Goal: Information Seeking & Learning: Learn about a topic

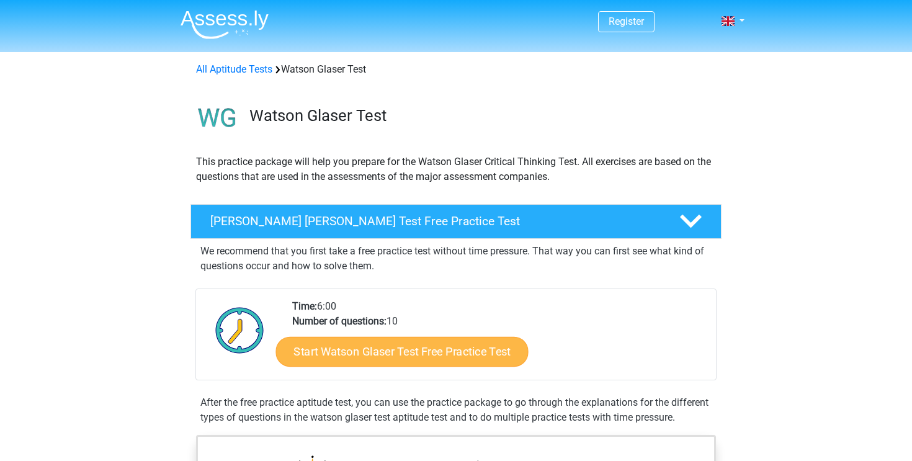
click at [484, 357] on link "Start Watson Glaser Test Free Practice Test" at bounding box center [402, 352] width 252 height 30
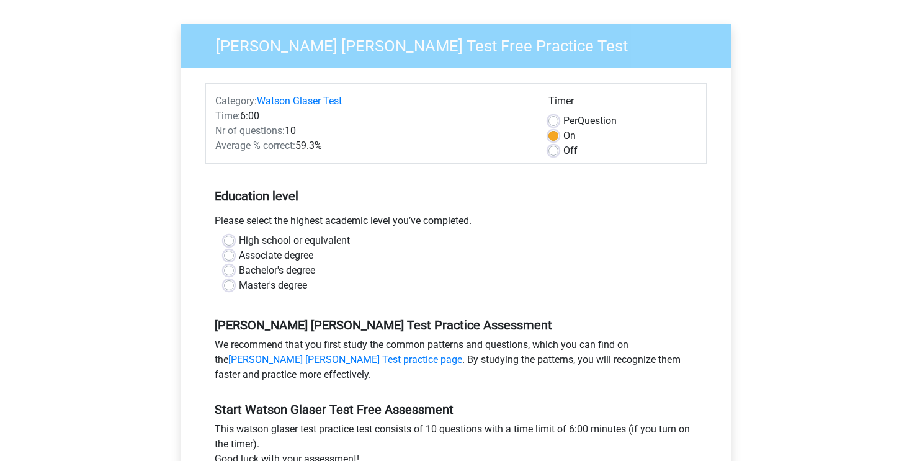
scroll to position [120, 0]
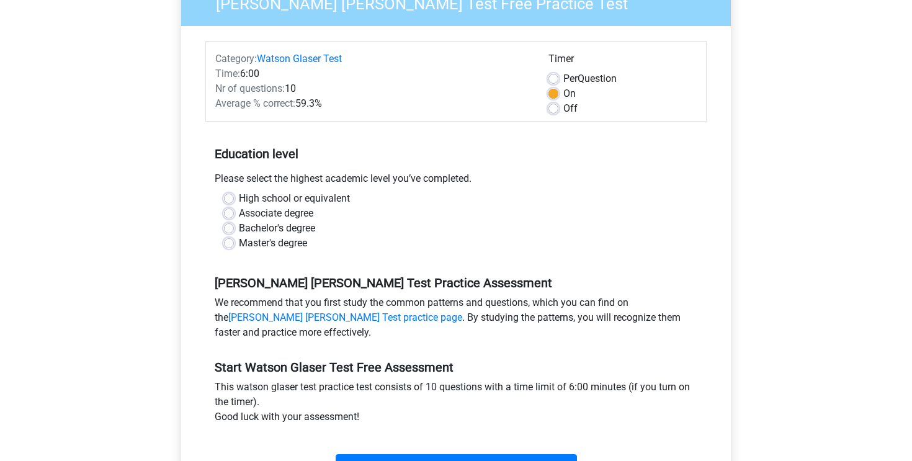
click at [239, 201] on label "High school or equivalent" at bounding box center [294, 198] width 111 height 15
click at [227, 201] on input "High school or equivalent" at bounding box center [229, 197] width 10 height 12
radio input "true"
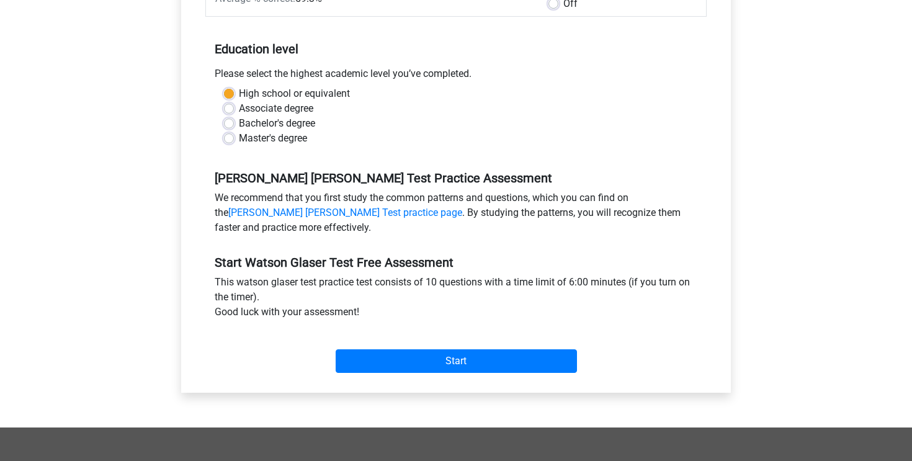
scroll to position [305, 0]
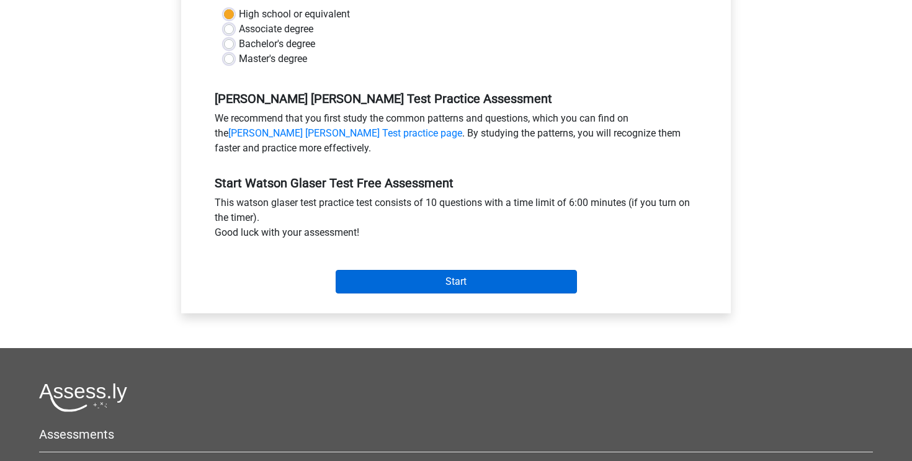
click at [503, 282] on input "Start" at bounding box center [456, 282] width 241 height 24
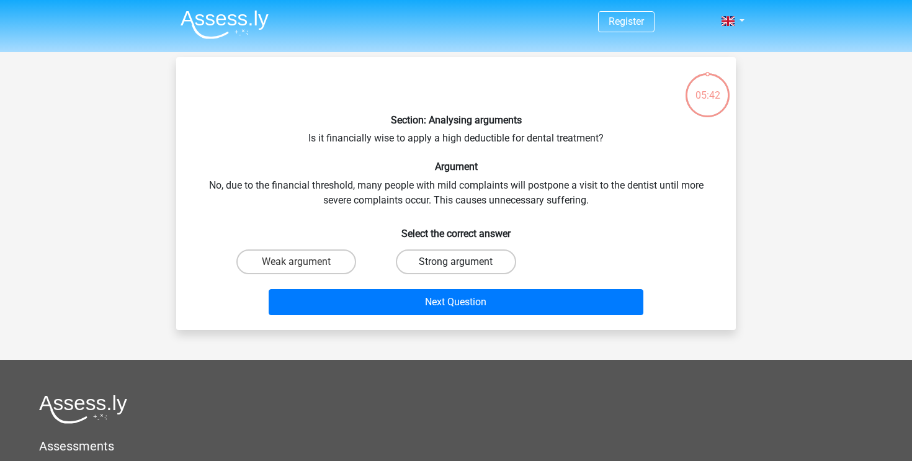
click at [421, 253] on label "Strong argument" at bounding box center [456, 261] width 120 height 25
click at [456, 262] on input "Strong argument" at bounding box center [460, 266] width 8 height 8
radio input "true"
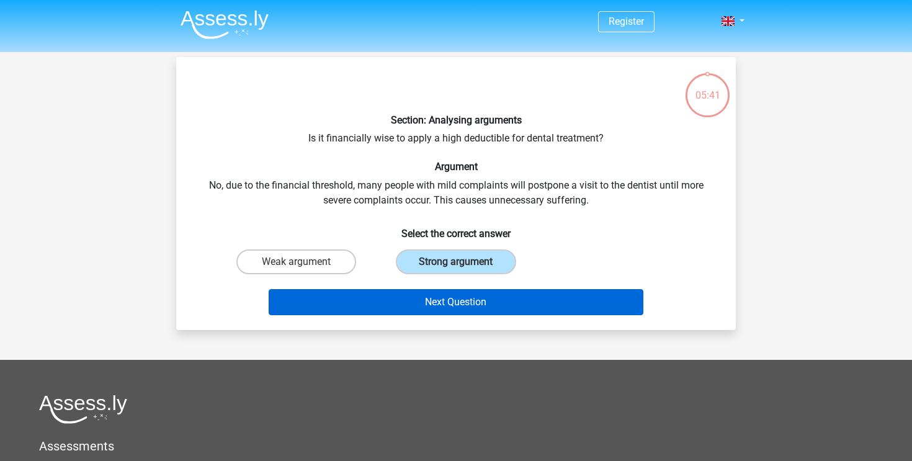
click at [412, 293] on button "Next Question" at bounding box center [456, 302] width 375 height 26
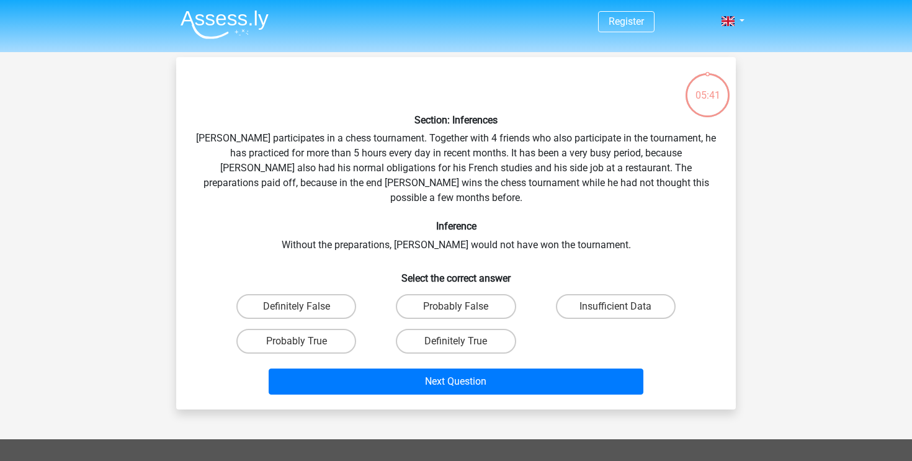
scroll to position [57, 0]
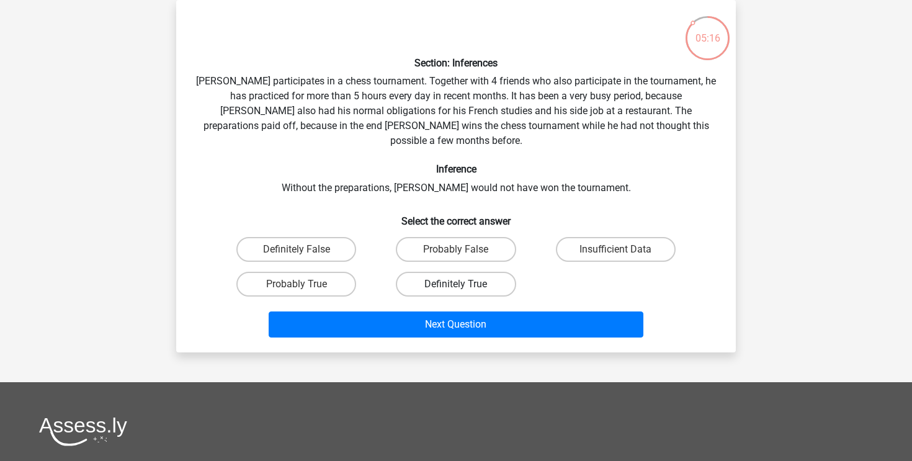
click at [413, 272] on label "Definitely True" at bounding box center [456, 284] width 120 height 25
click at [456, 284] on input "Definitely True" at bounding box center [460, 288] width 8 height 8
radio input "true"
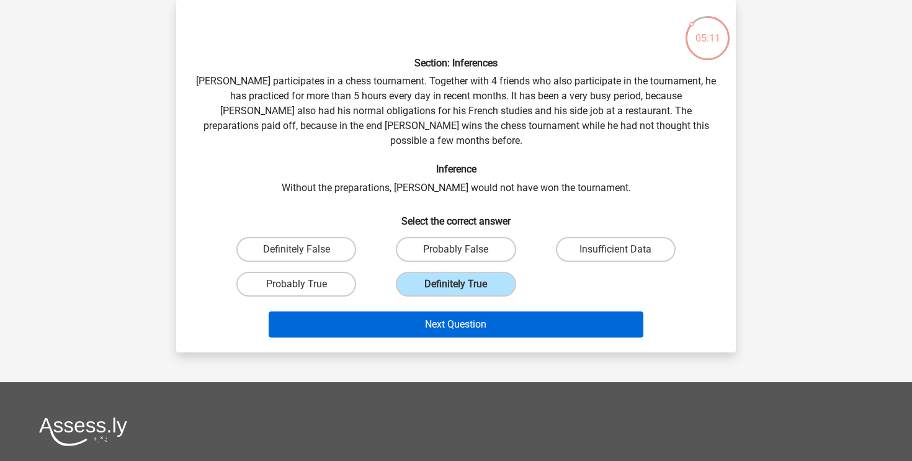
click at [415, 311] on button "Next Question" at bounding box center [456, 324] width 375 height 26
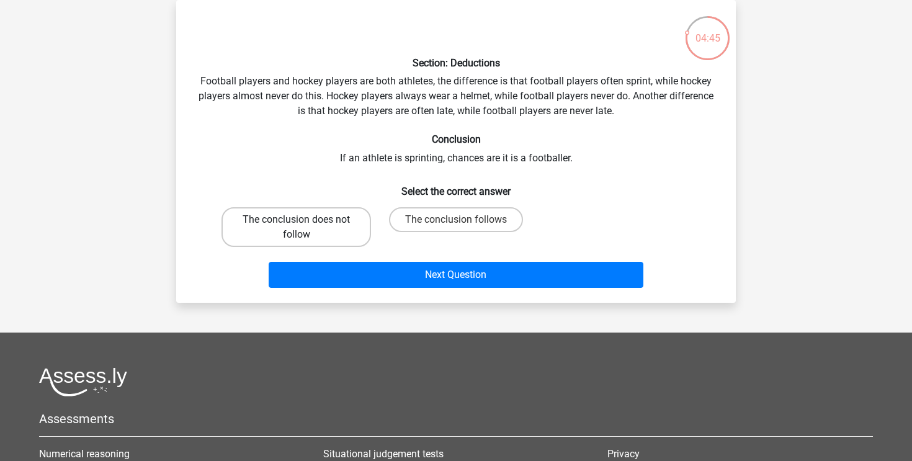
click at [344, 218] on label "The conclusion does not follow" at bounding box center [295, 227] width 149 height 40
click at [305, 220] on input "The conclusion does not follow" at bounding box center [300, 224] width 8 height 8
radio input "true"
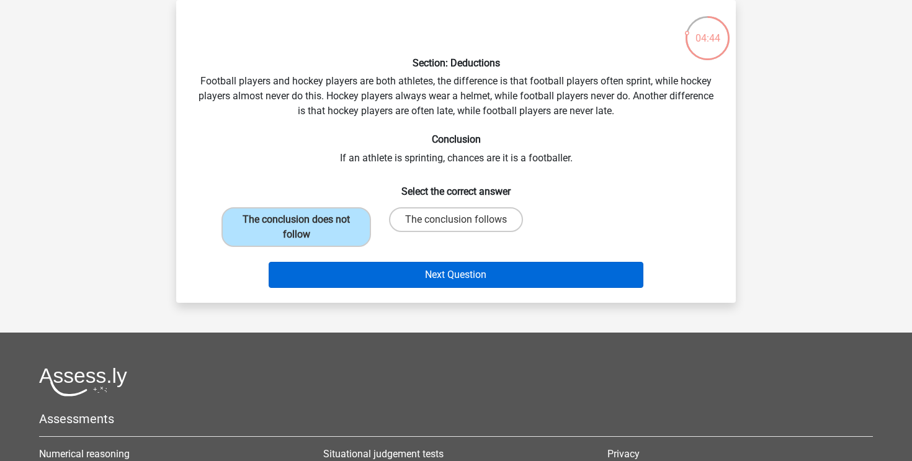
click at [416, 272] on button "Next Question" at bounding box center [456, 275] width 375 height 26
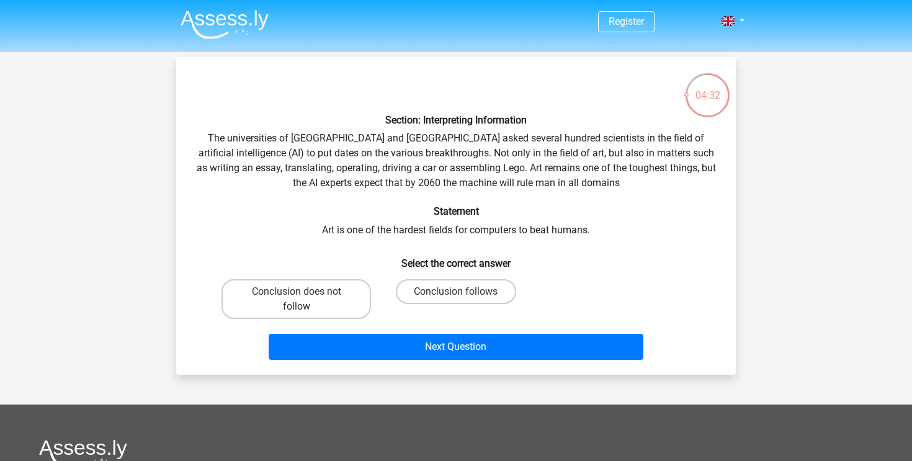
scroll to position [0, 0]
click at [357, 120] on h6 "Section: Interpreting Information" at bounding box center [456, 120] width 520 height 12
click at [458, 288] on label "Conclusion follows" at bounding box center [456, 291] width 120 height 25
click at [458, 291] on input "Conclusion follows" at bounding box center [460, 295] width 8 height 8
radio input "true"
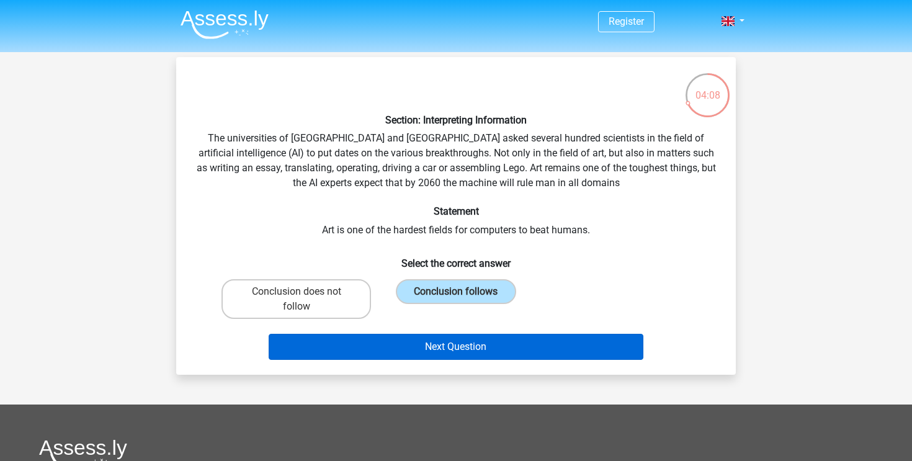
click at [468, 345] on button "Next Question" at bounding box center [456, 347] width 375 height 26
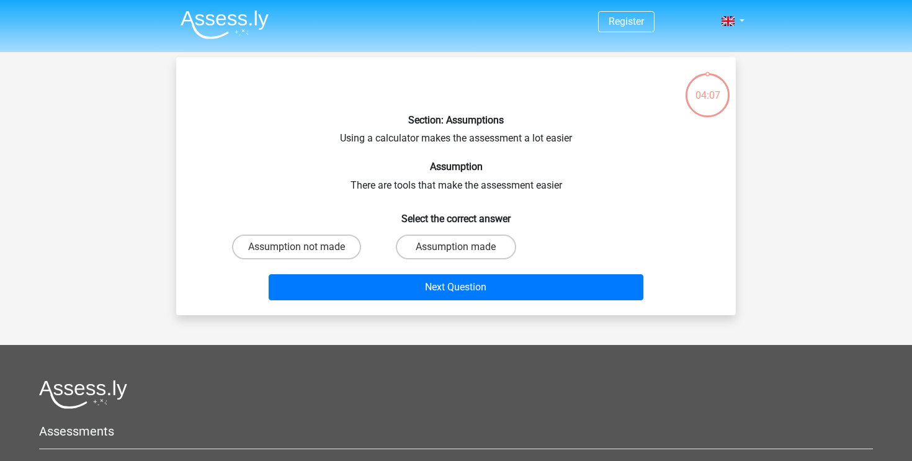
scroll to position [57, 0]
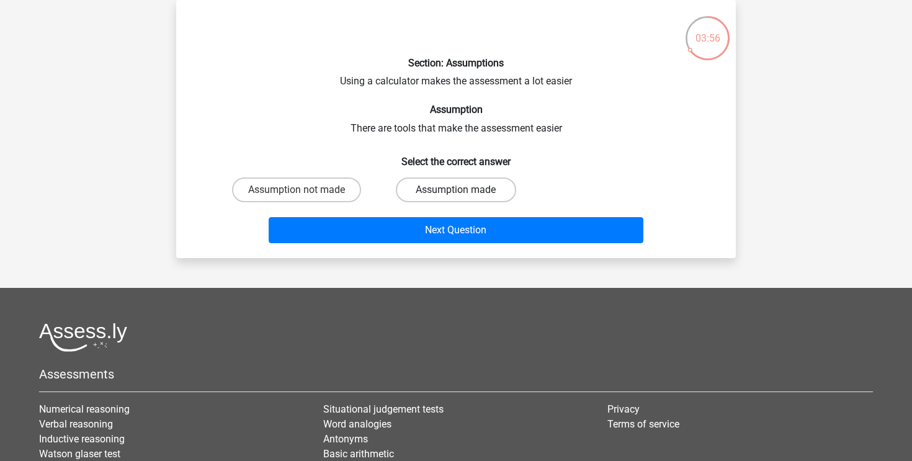
click at [470, 191] on label "Assumption made" at bounding box center [456, 189] width 120 height 25
click at [464, 191] on input "Assumption made" at bounding box center [460, 194] width 8 height 8
radio input "true"
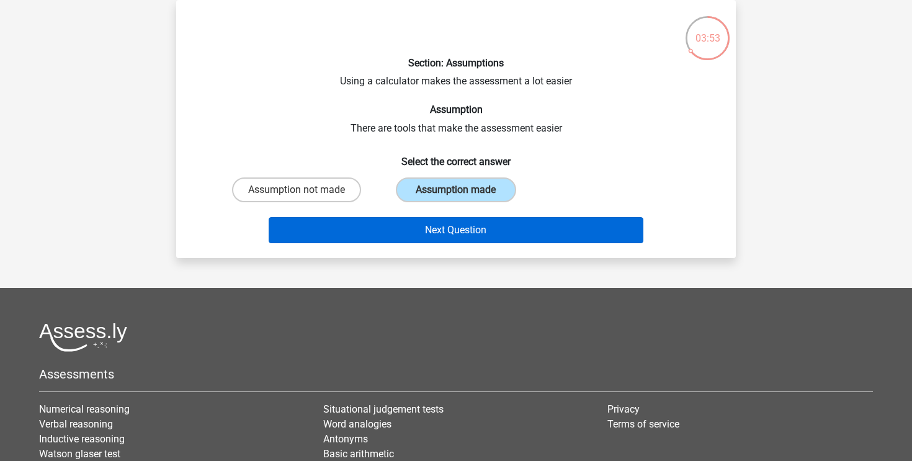
click at [468, 233] on button "Next Question" at bounding box center [456, 230] width 375 height 26
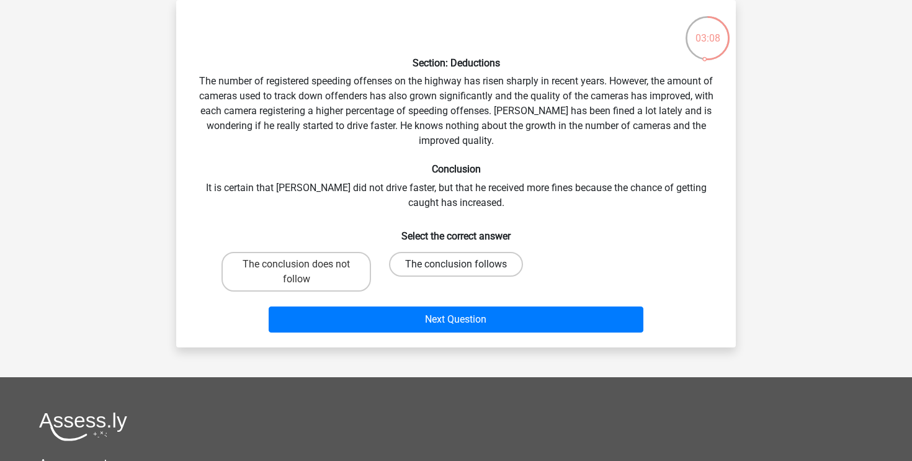
click at [473, 265] on label "The conclusion follows" at bounding box center [456, 264] width 134 height 25
click at [464, 265] on input "The conclusion follows" at bounding box center [460, 268] width 8 height 8
radio input "true"
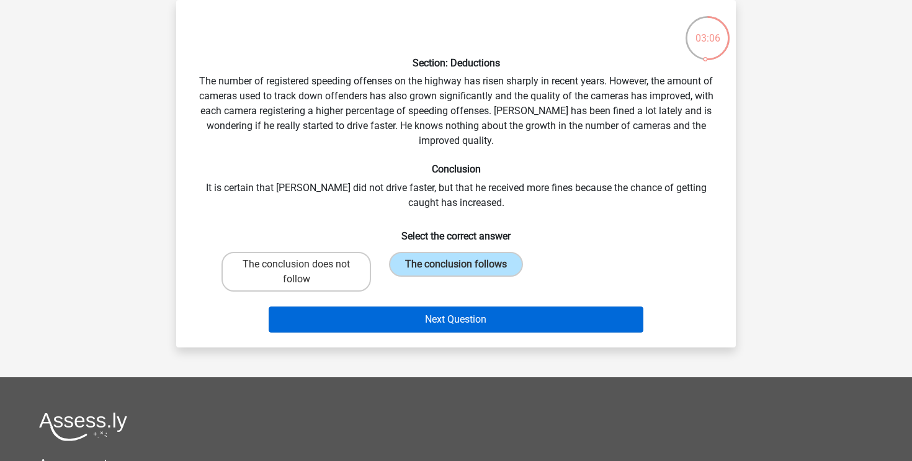
click at [470, 311] on button "Next Question" at bounding box center [456, 319] width 375 height 26
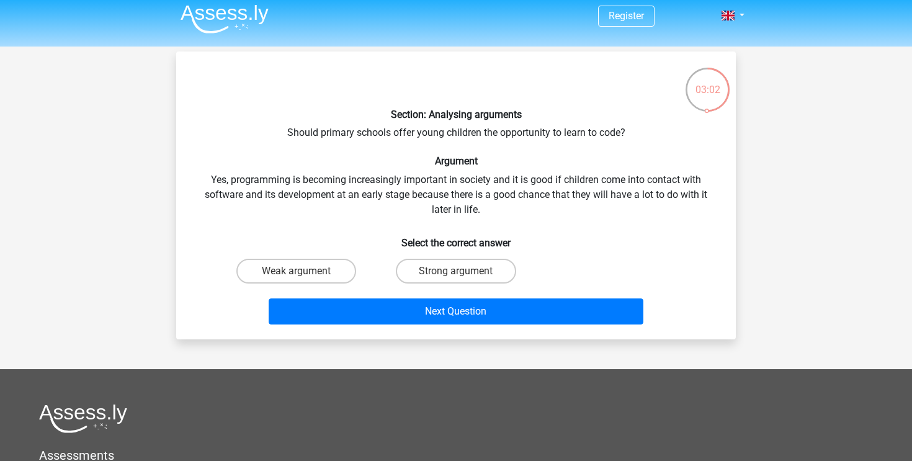
scroll to position [2, 0]
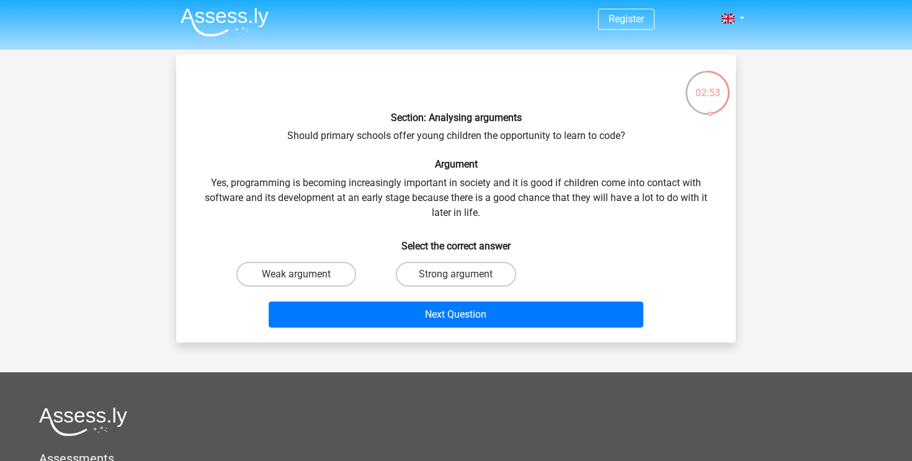
click at [456, 279] on input "Strong argument" at bounding box center [460, 278] width 8 height 8
radio input "true"
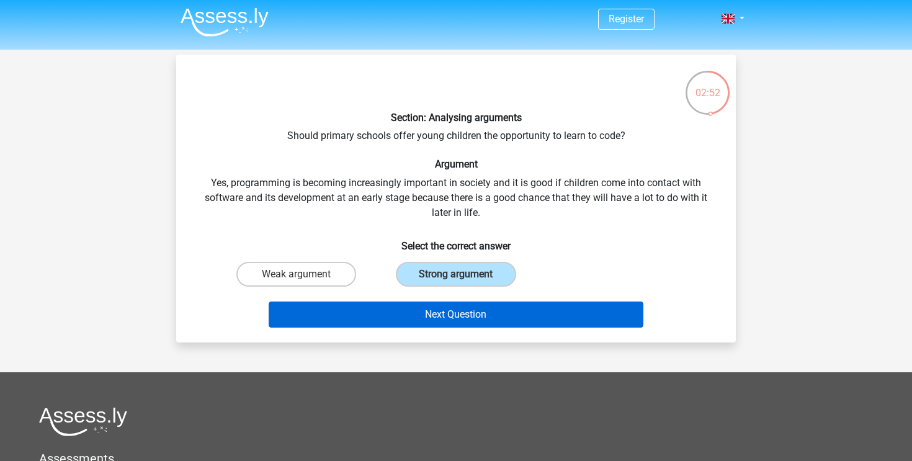
click at [465, 311] on button "Next Question" at bounding box center [456, 314] width 375 height 26
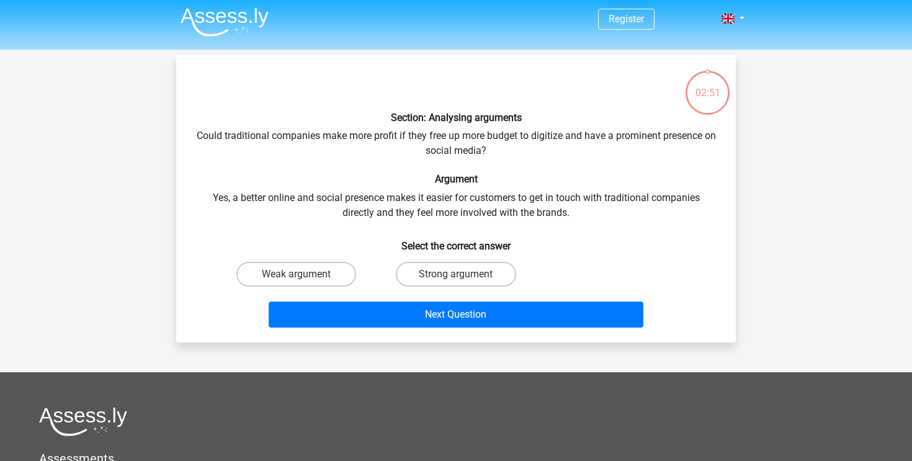
scroll to position [57, 0]
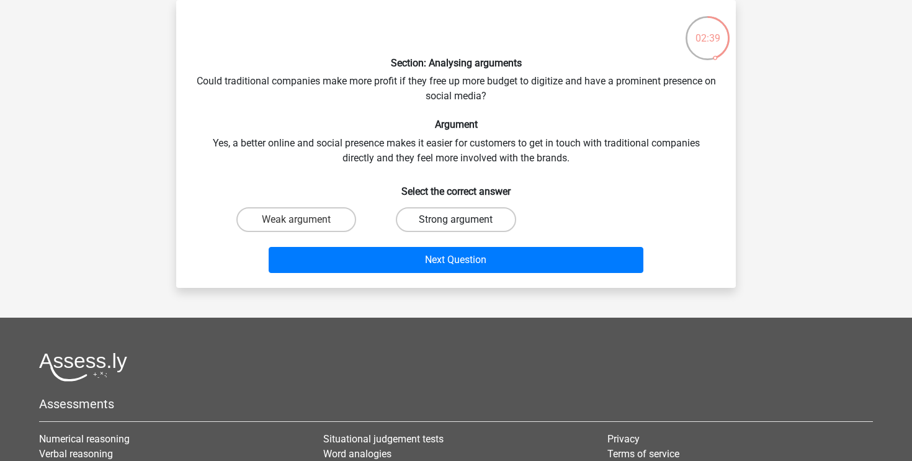
click at [482, 220] on label "Strong argument" at bounding box center [456, 219] width 120 height 25
click at [464, 220] on input "Strong argument" at bounding box center [460, 224] width 8 height 8
radio input "true"
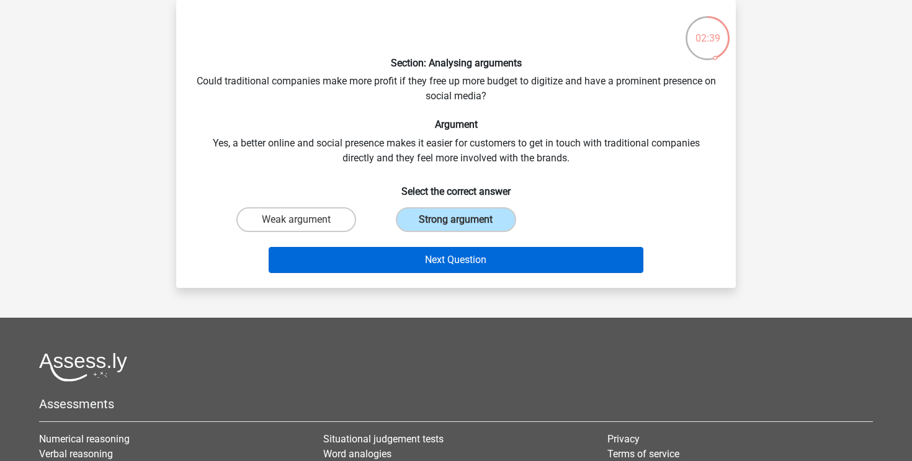
click at [484, 259] on button "Next Question" at bounding box center [456, 260] width 375 height 26
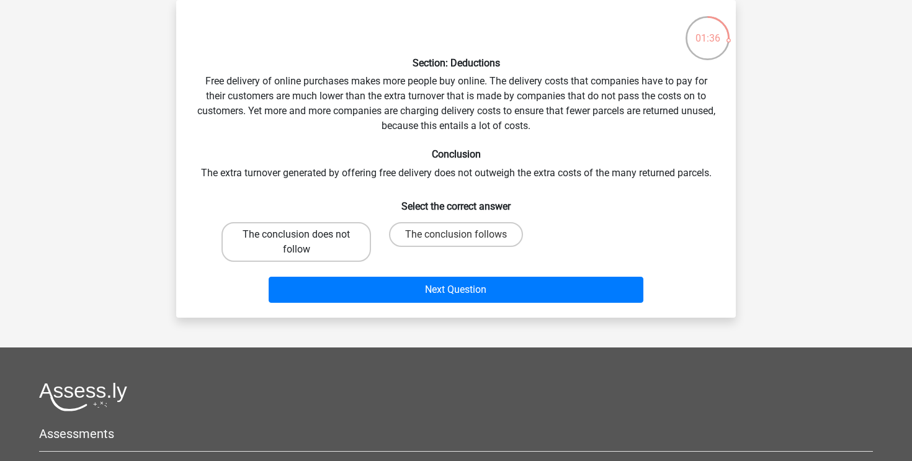
click at [332, 244] on label "The conclusion does not follow" at bounding box center [295, 242] width 149 height 40
click at [305, 243] on input "The conclusion does not follow" at bounding box center [300, 238] width 8 height 8
radio input "true"
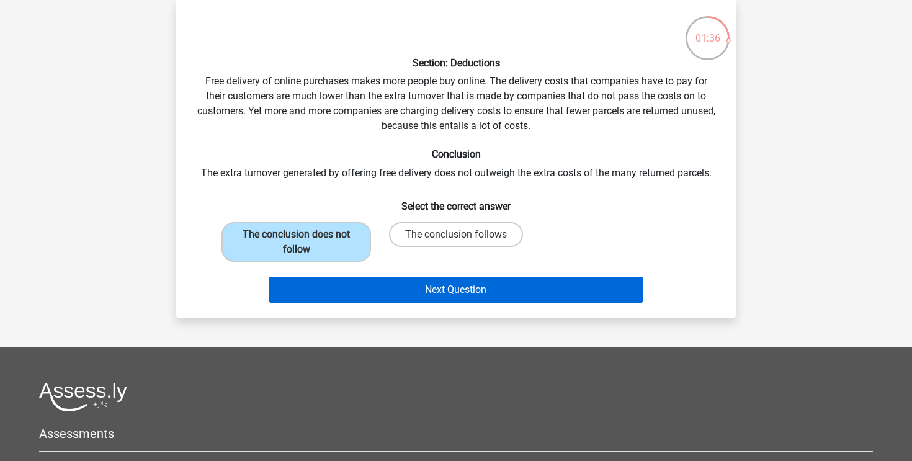
click at [356, 283] on button "Next Question" at bounding box center [456, 290] width 375 height 26
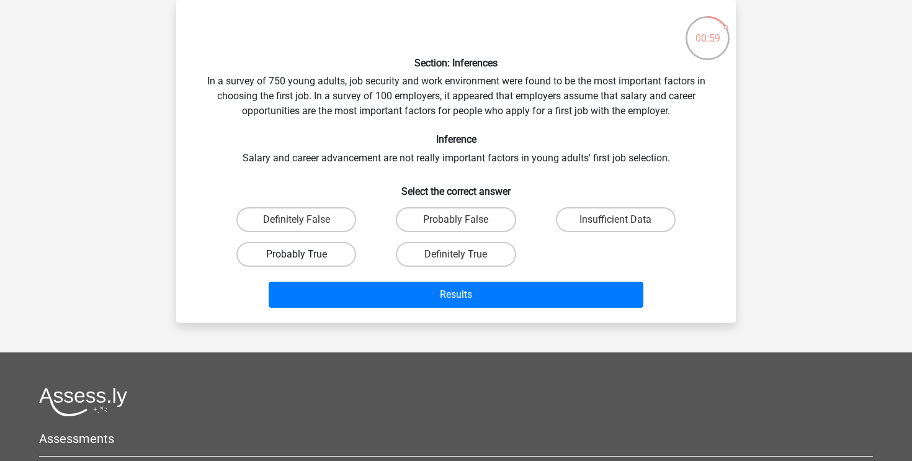
click at [349, 246] on label "Probably True" at bounding box center [296, 254] width 120 height 25
click at [305, 254] on input "Probably True" at bounding box center [300, 258] width 8 height 8
radio input "true"
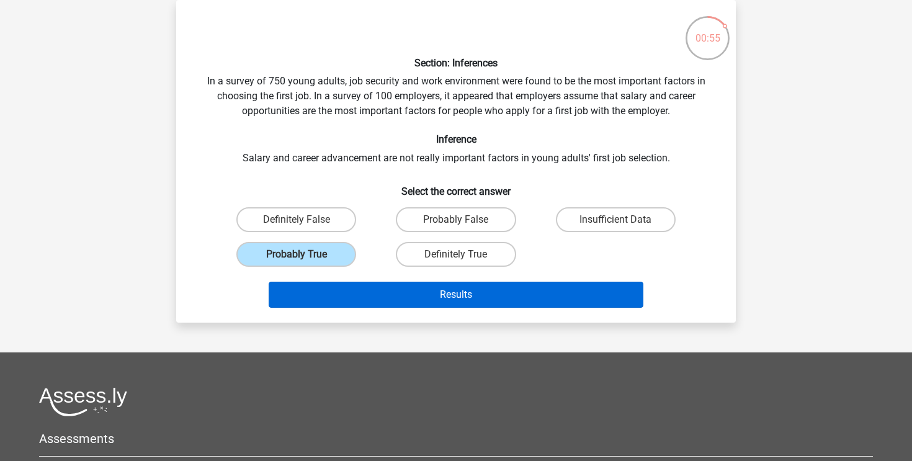
click at [388, 295] on button "Results" at bounding box center [456, 295] width 375 height 26
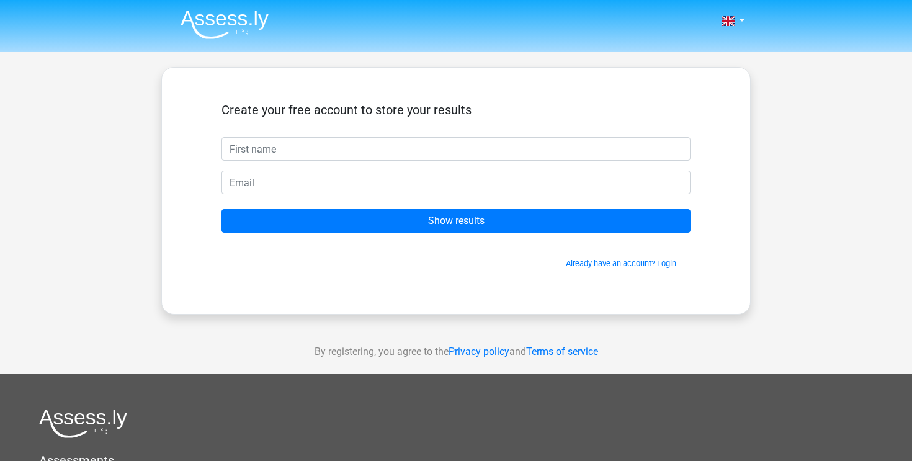
type input "s"
type input "[PERSON_NAME]"
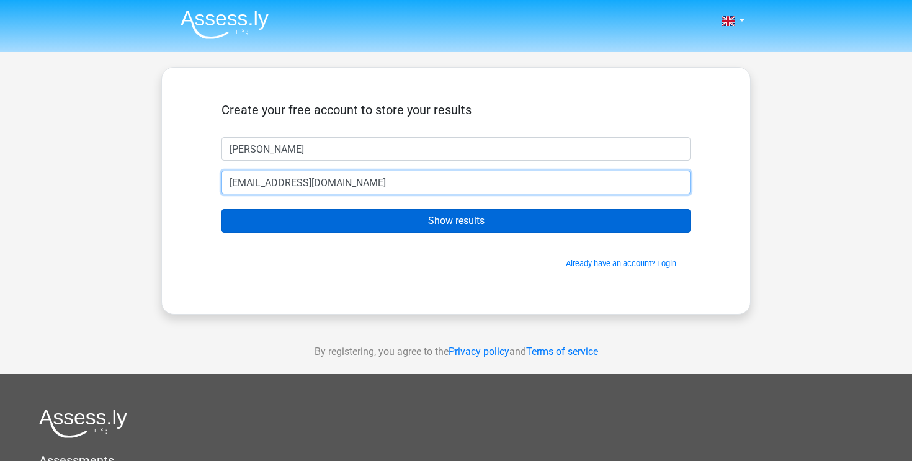
type input "sophieguzminova3000@gmail.com"
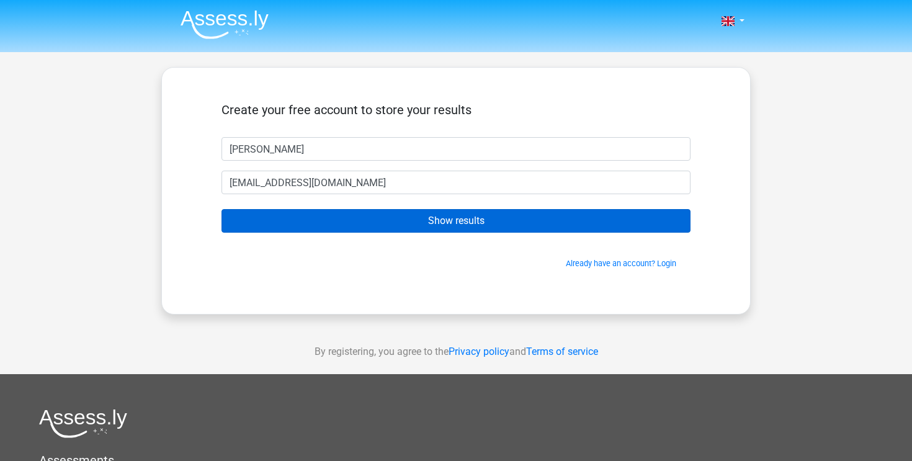
click at [380, 223] on input "Show results" at bounding box center [455, 221] width 469 height 24
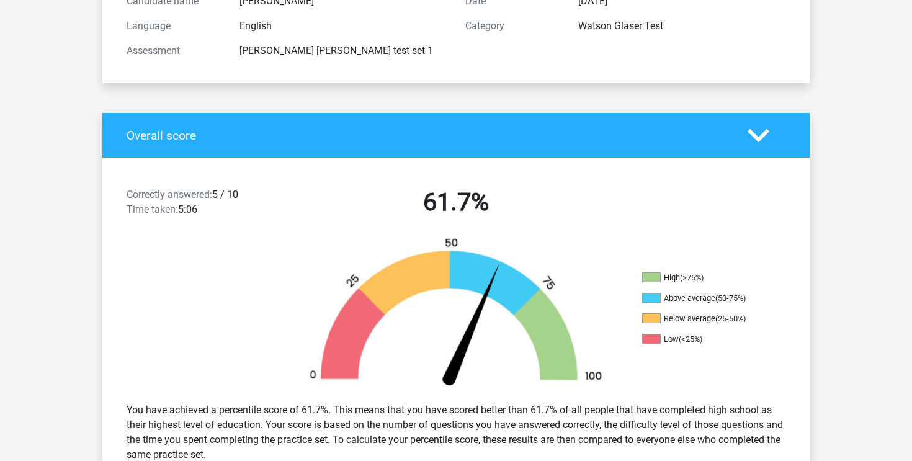
scroll to position [161, 0]
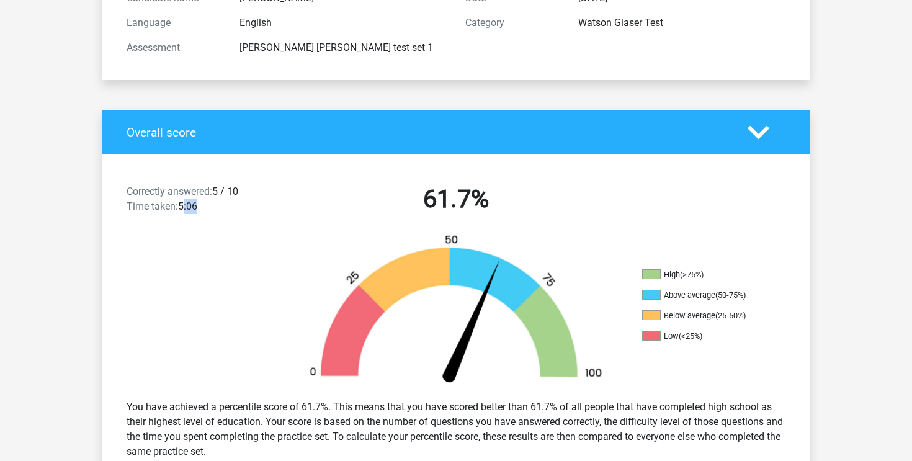
drag, startPoint x: 185, startPoint y: 209, endPoint x: 213, endPoint y: 208, distance: 27.9
click at [213, 208] on div "Correctly answered: 5 / 10 Time taken: 5:06" at bounding box center [201, 201] width 169 height 35
click at [385, 182] on div "Correctly answered: 5 / 10 Time taken: 5:06 61.7%" at bounding box center [455, 201] width 707 height 65
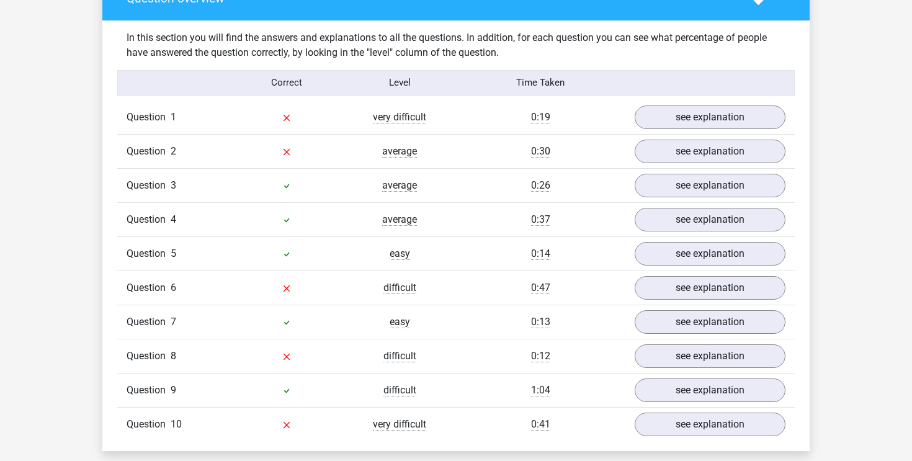
scroll to position [951, 0]
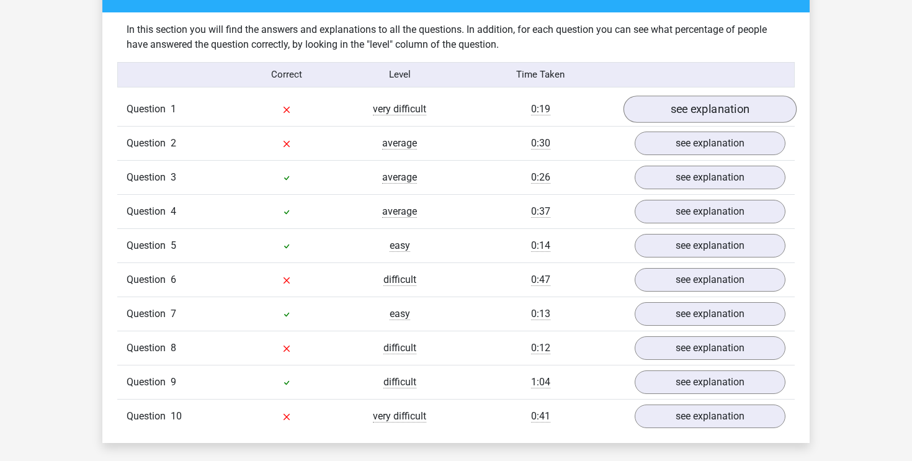
click at [711, 112] on link "see explanation" at bounding box center [709, 109] width 173 height 27
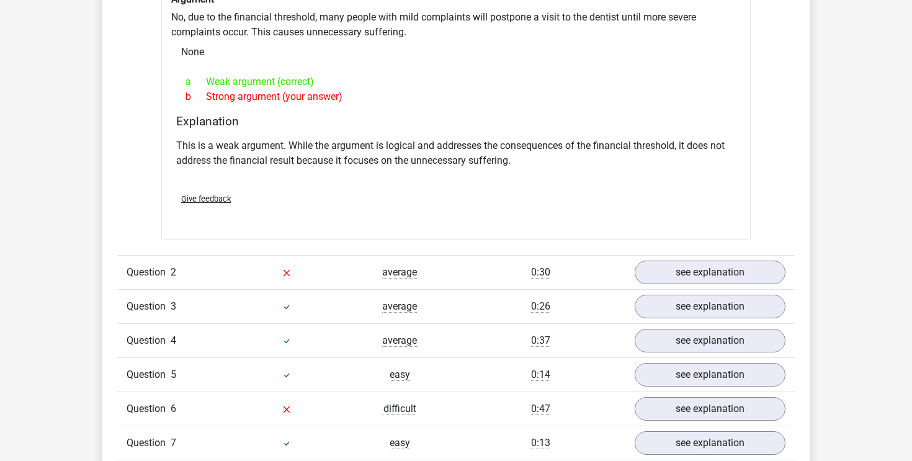
scroll to position [1160, 0]
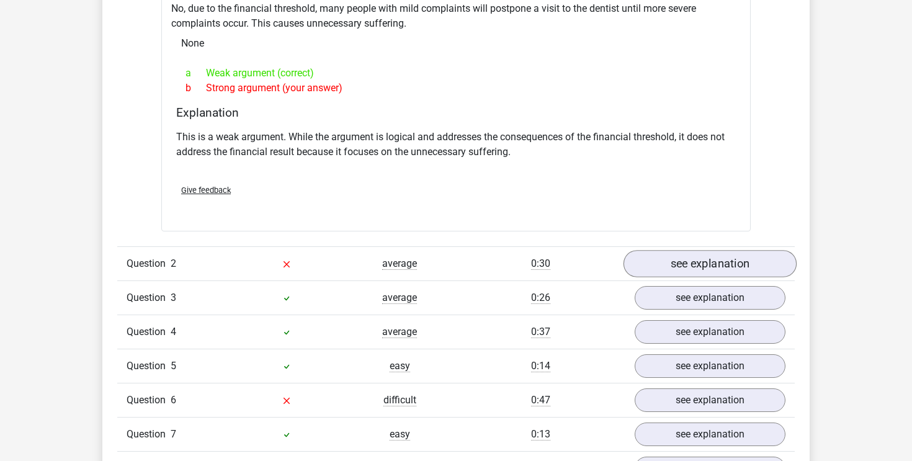
click at [678, 270] on link "see explanation" at bounding box center [709, 264] width 173 height 27
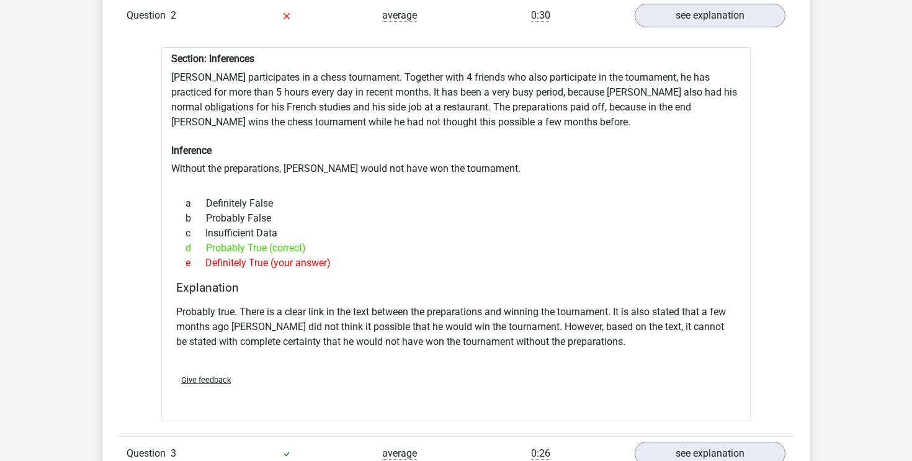
scroll to position [1412, 0]
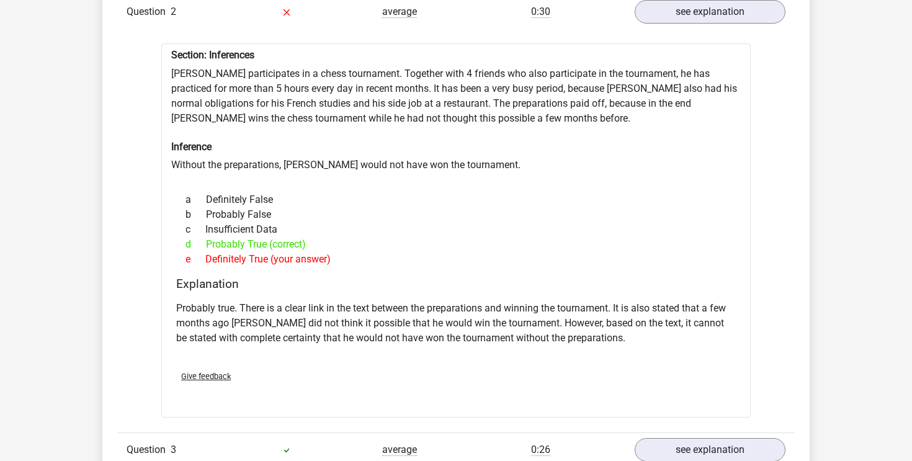
click at [594, 346] on div "Probably true. There is a clear link in the text between the preparations and w…" at bounding box center [455, 328] width 559 height 65
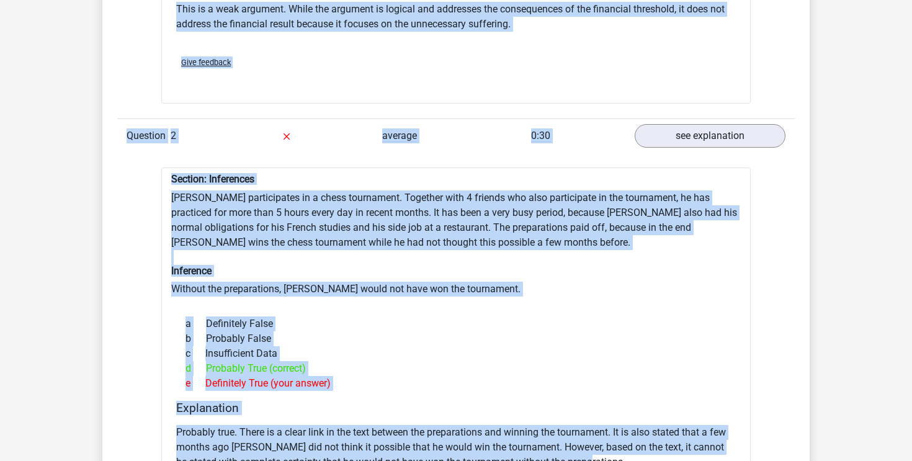
scroll to position [1275, 0]
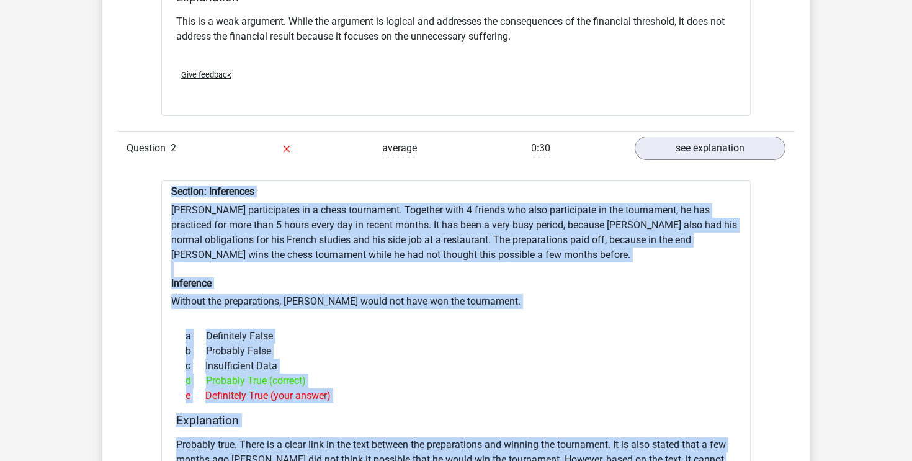
drag, startPoint x: 595, startPoint y: 333, endPoint x: 167, endPoint y: 192, distance: 450.5
click at [167, 192] on div "Section: Inferences Pablo participates in a chess tournament. Together with 4 f…" at bounding box center [455, 367] width 589 height 374
copy div "Section: Inferences Pablo participates in a chess tournament. Together with 4 f…"
click at [563, 218] on div "Section: Inferences Pablo participates in a chess tournament. Together with 4 f…" at bounding box center [455, 367] width 589 height 374
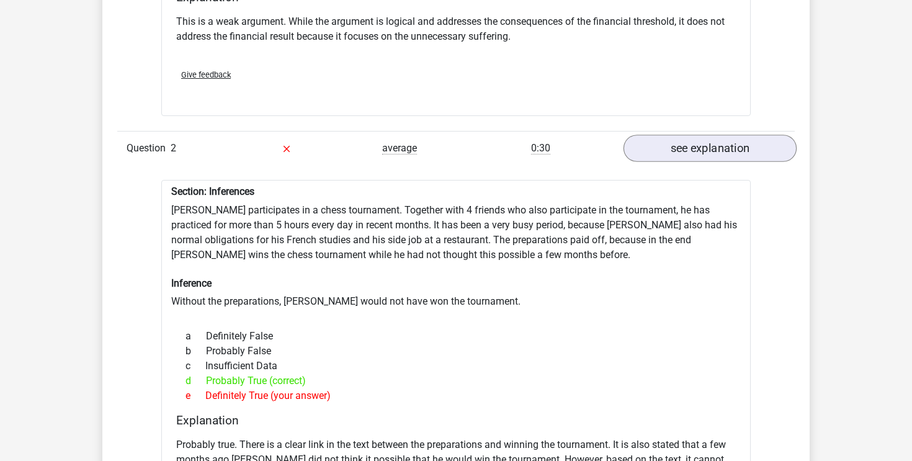
click at [703, 139] on link "see explanation" at bounding box center [709, 148] width 173 height 27
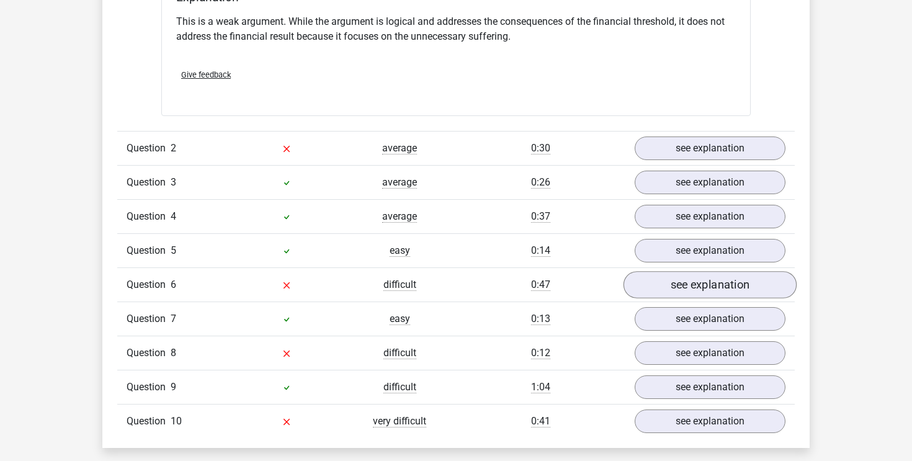
click at [674, 278] on link "see explanation" at bounding box center [709, 285] width 173 height 27
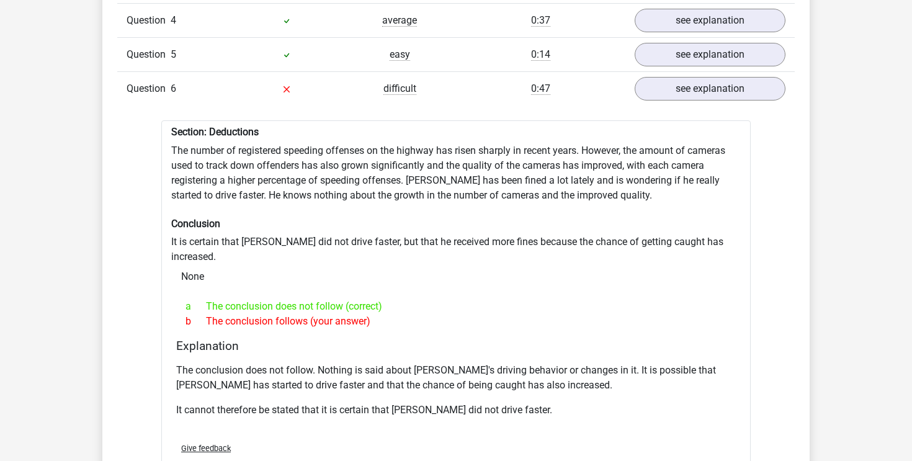
scroll to position [1476, 0]
